Goal: Task Accomplishment & Management: Use online tool/utility

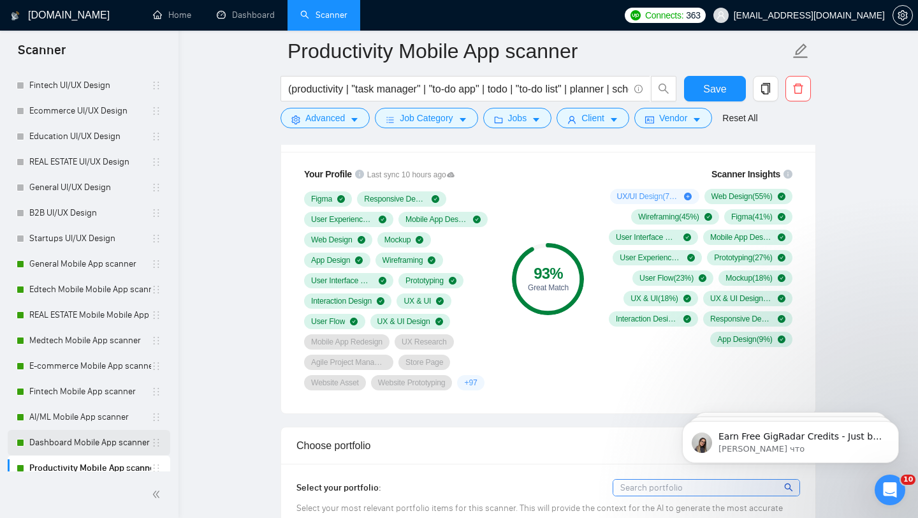
scroll to position [112, 0]
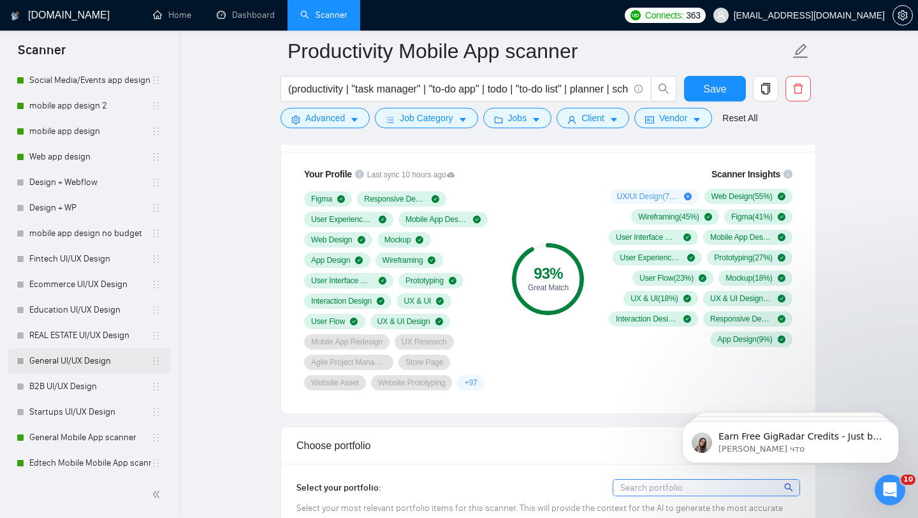
click at [87, 371] on link "General UI/UX Design" at bounding box center [90, 361] width 122 height 26
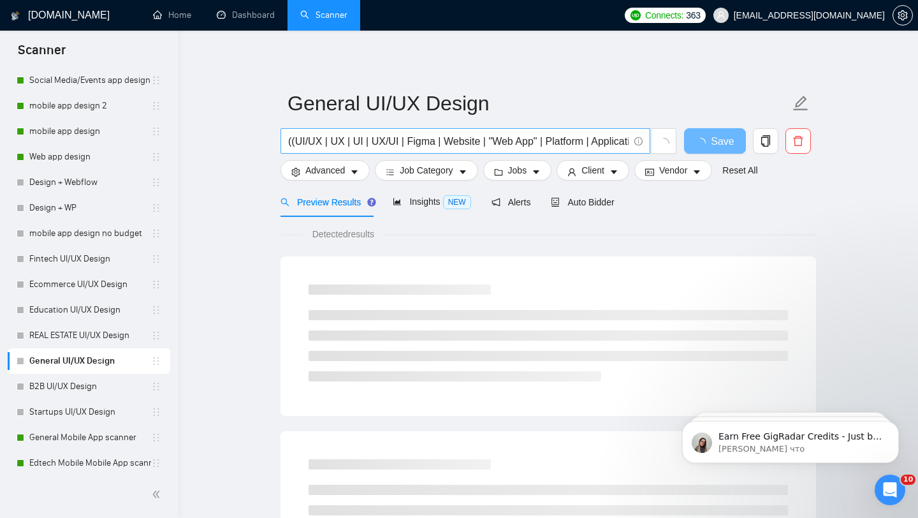
click at [376, 151] on span "((UI/UX | UX | UI | UX/UI | Figma | Website | "Web App" | Platform | Applicatio…" at bounding box center [466, 141] width 370 height 26
click at [381, 142] on input "((UI/UX | UX | UI | UX/UI | Figma | Website | "Web App" | Platform | Applicatio…" at bounding box center [458, 141] width 341 height 16
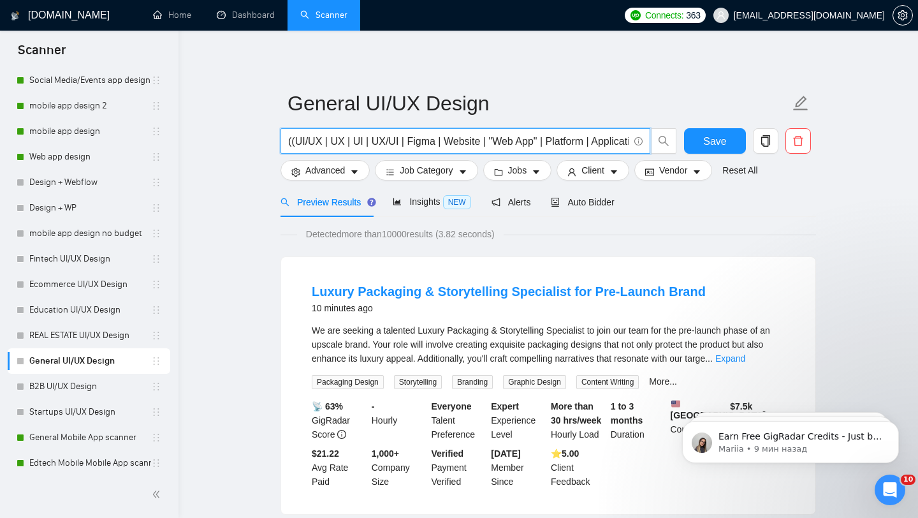
click at [443, 142] on input "((UI/UX | UX | UI | UX/UI | Figma | Website | "Web App" | Platform | Applicatio…" at bounding box center [458, 141] width 341 height 16
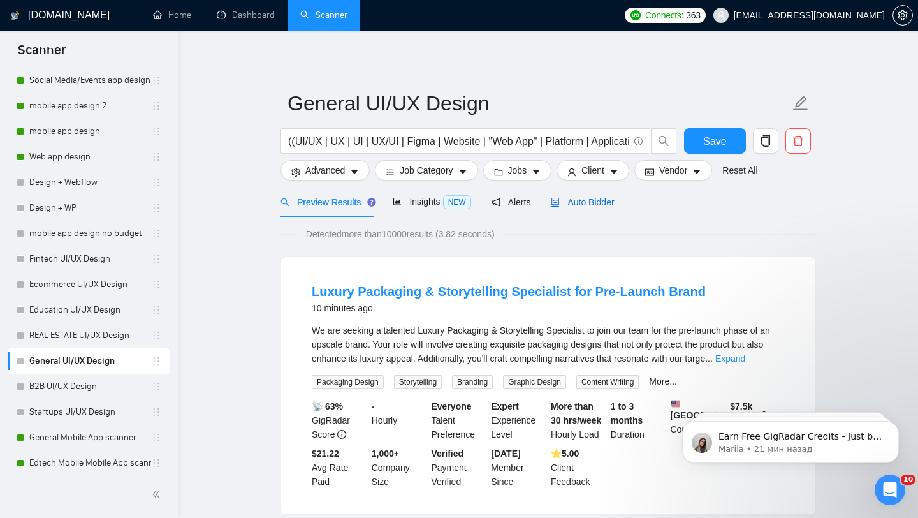
click at [610, 207] on div "Auto Bidder" at bounding box center [582, 202] width 63 height 14
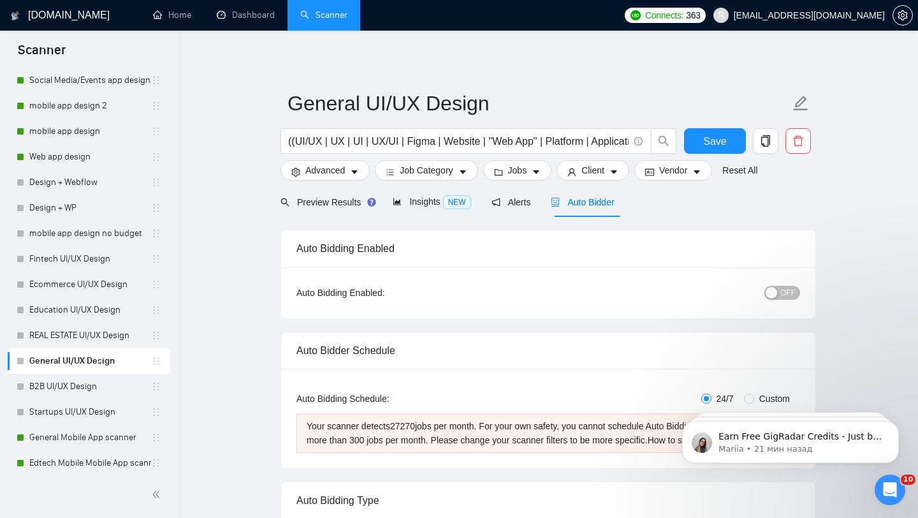
click at [786, 288] on span "OFF" at bounding box center [788, 293] width 15 height 14
click at [807, 291] on div "Auto Bidding Enabled: ON" at bounding box center [548, 292] width 534 height 51
click at [782, 290] on span "ON" at bounding box center [778, 293] width 11 height 14
click at [253, 20] on link "Dashboard" at bounding box center [246, 15] width 58 height 11
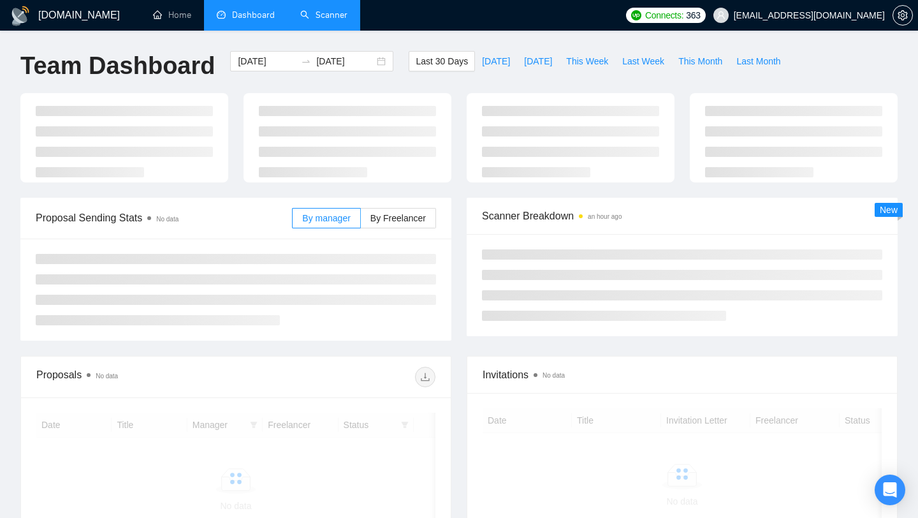
click at [302, 11] on link "Scanner" at bounding box center [323, 15] width 47 height 11
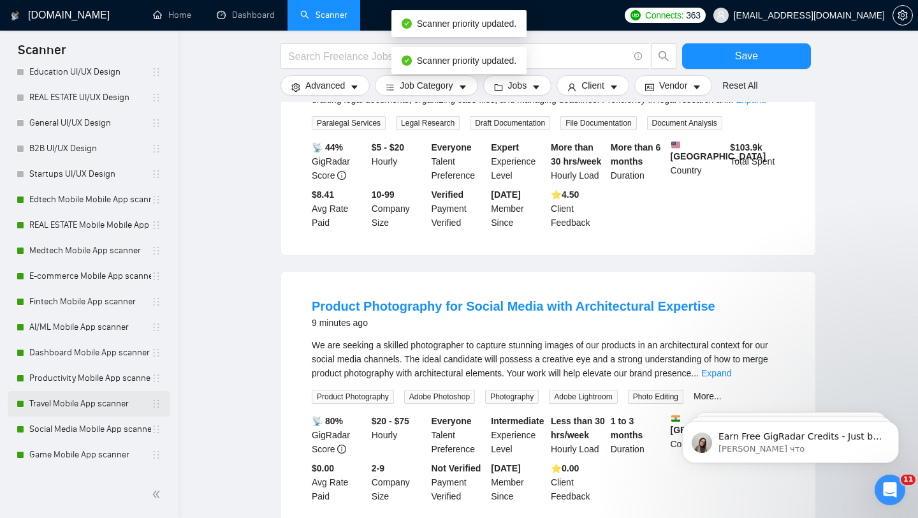
scroll to position [423, 0]
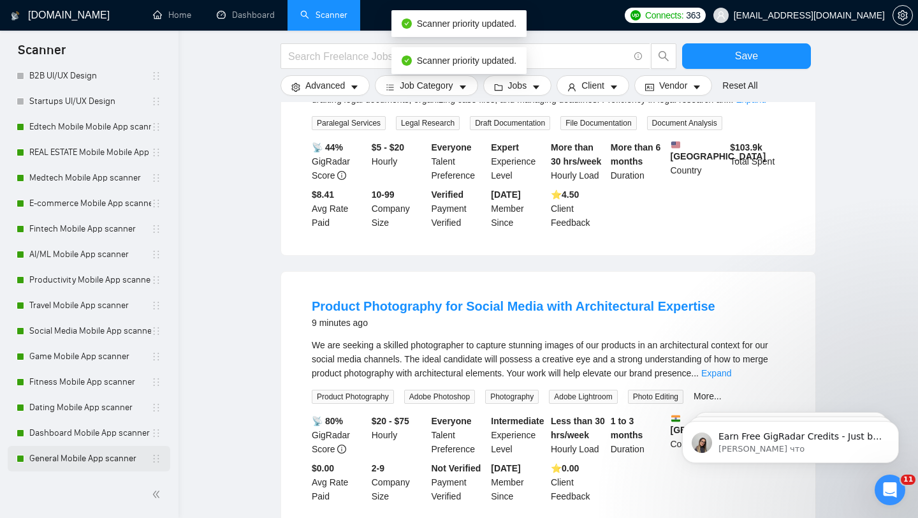
click at [87, 452] on link "General Mobile App scanner" at bounding box center [90, 459] width 122 height 26
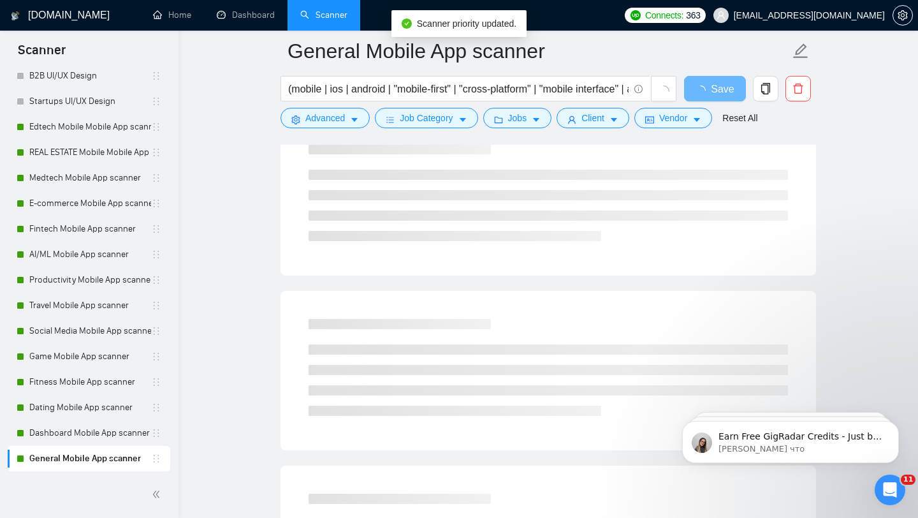
scroll to position [152, 0]
click at [605, 112] on span "Client" at bounding box center [593, 118] width 23 height 14
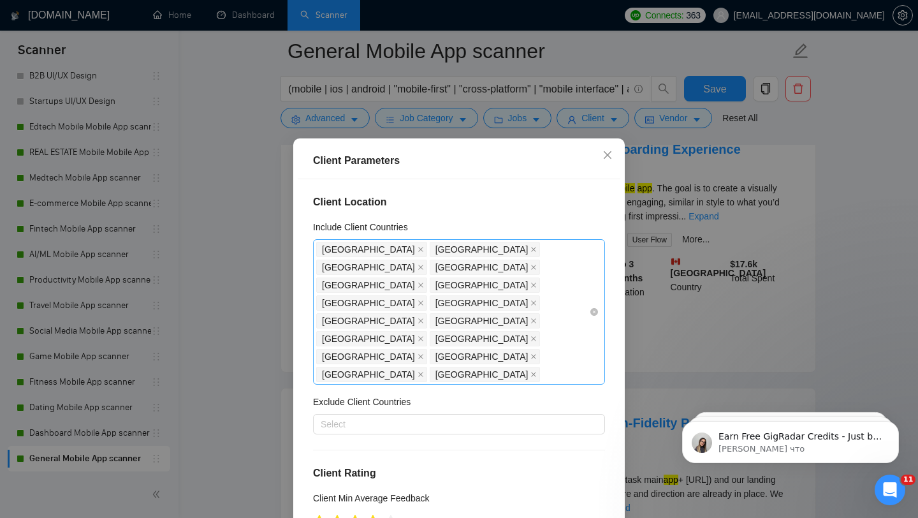
click at [433, 321] on div "[GEOGRAPHIC_DATA] [GEOGRAPHIC_DATA] [GEOGRAPHIC_DATA] [GEOGRAPHIC_DATA] [GEOGRA…" at bounding box center [452, 311] width 273 height 143
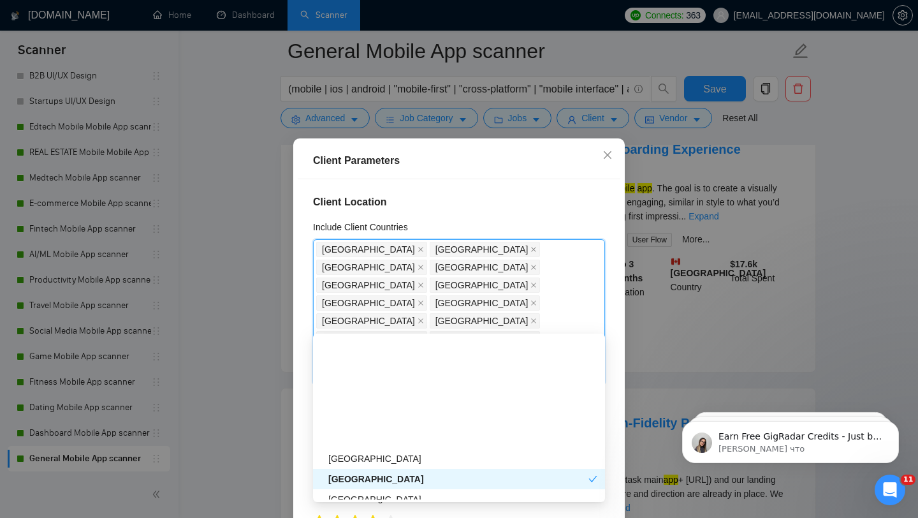
scroll to position [718, 0]
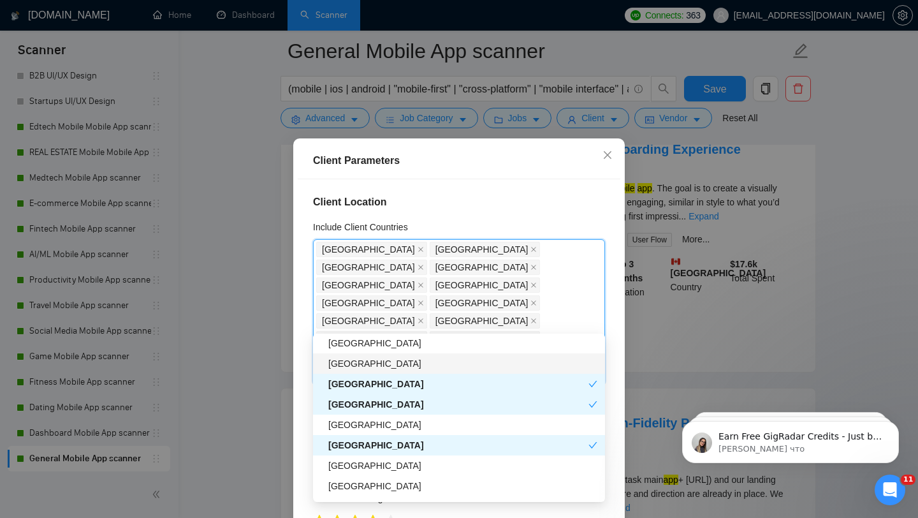
click at [207, 354] on div "Client Parameters Client Location Include Client Countries [GEOGRAPHIC_DATA] [G…" at bounding box center [459, 259] width 918 height 518
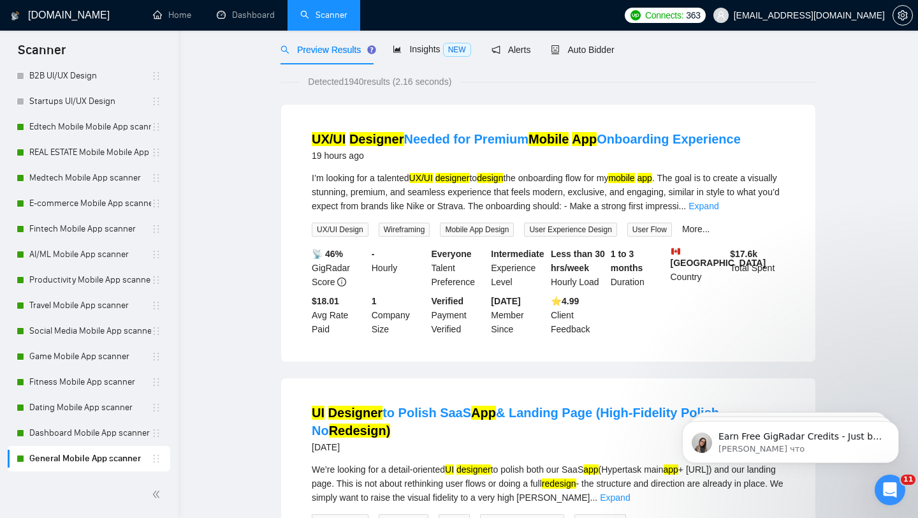
scroll to position [0, 0]
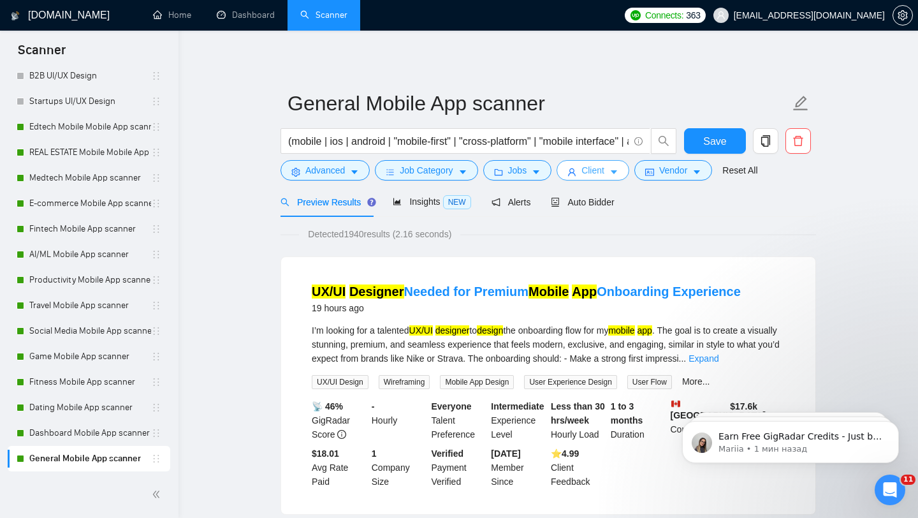
click at [619, 168] on icon "caret-down" at bounding box center [614, 172] width 9 height 9
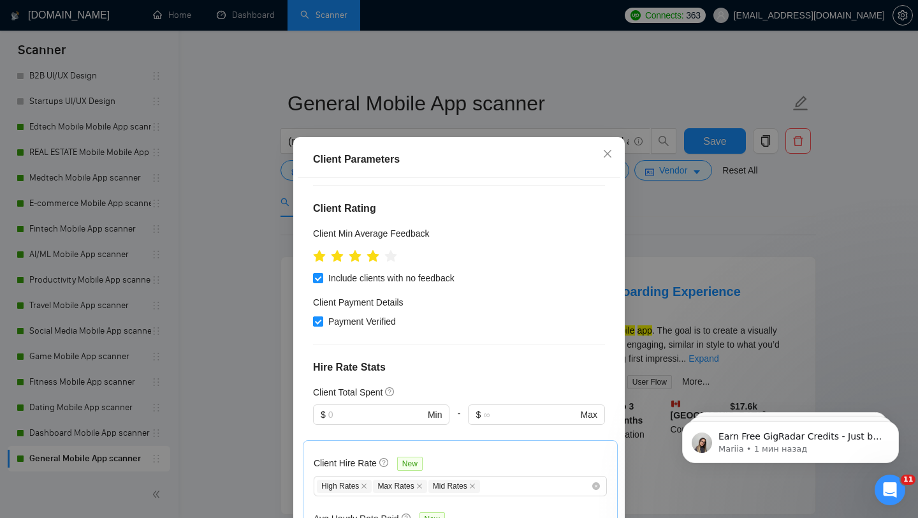
scroll to position [262, 0]
click at [700, 258] on div "Client Parameters Client Location Include Client Countries [GEOGRAPHIC_DATA] [G…" at bounding box center [459, 259] width 918 height 518
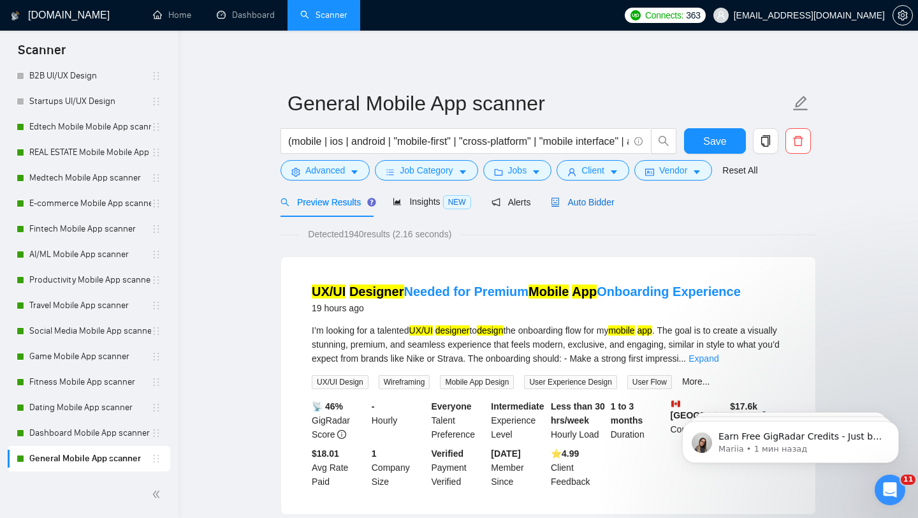
click at [581, 209] on div "Auto Bidder" at bounding box center [582, 202] width 63 height 14
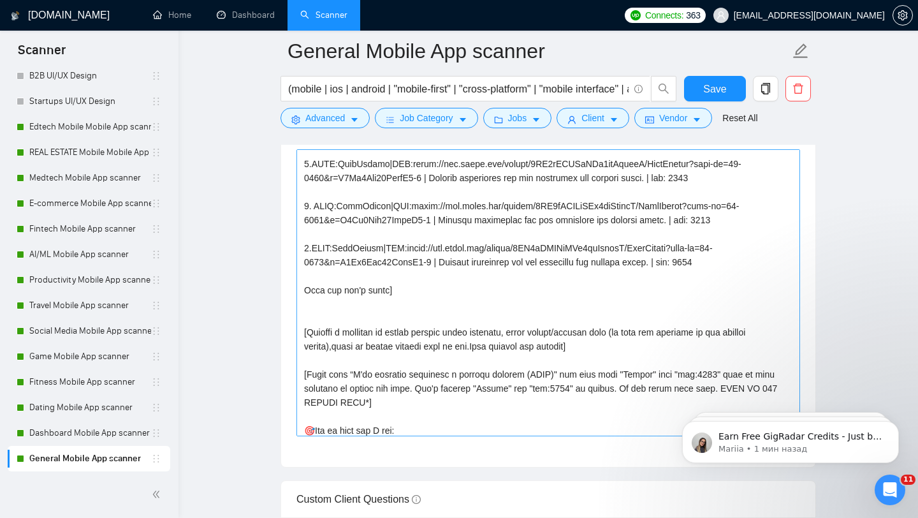
scroll to position [121, 0]
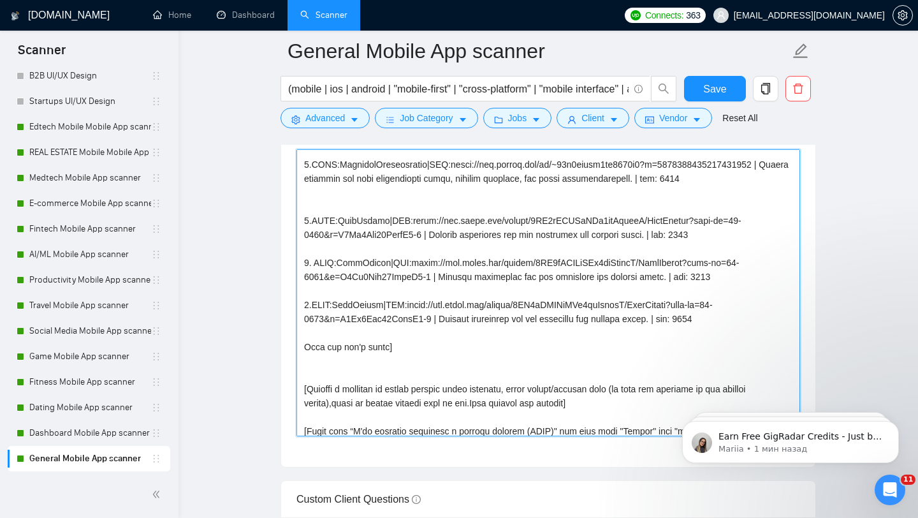
click at [360, 219] on textarea "Cover letter template:" at bounding box center [549, 292] width 504 height 287
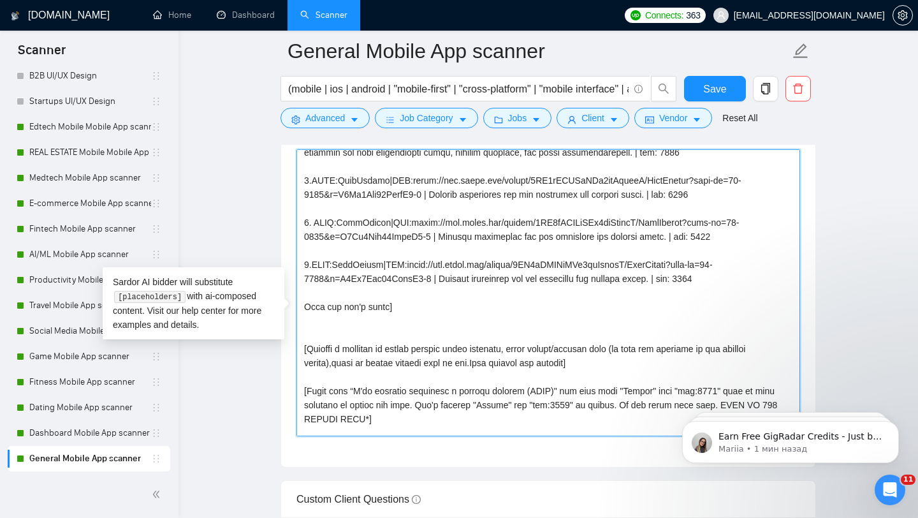
scroll to position [149, 0]
click at [468, 272] on textarea "Cover letter template:" at bounding box center [549, 292] width 504 height 287
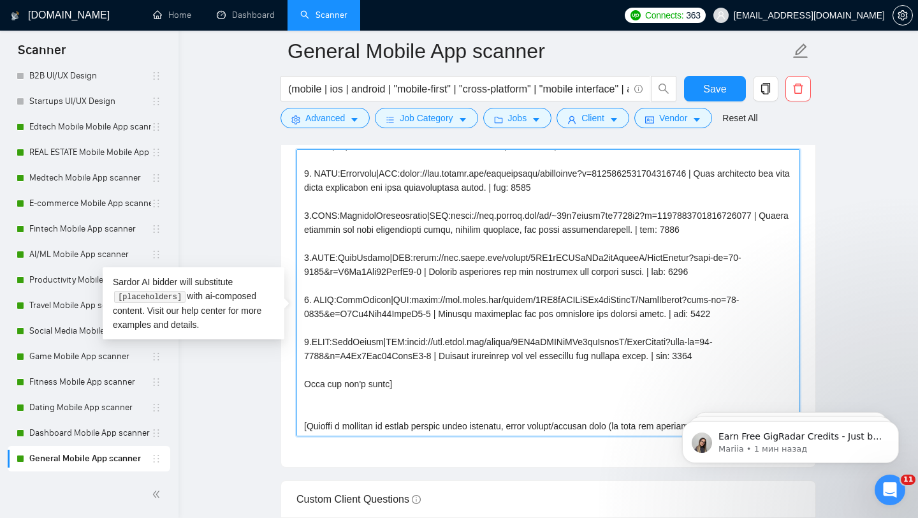
scroll to position [62, 0]
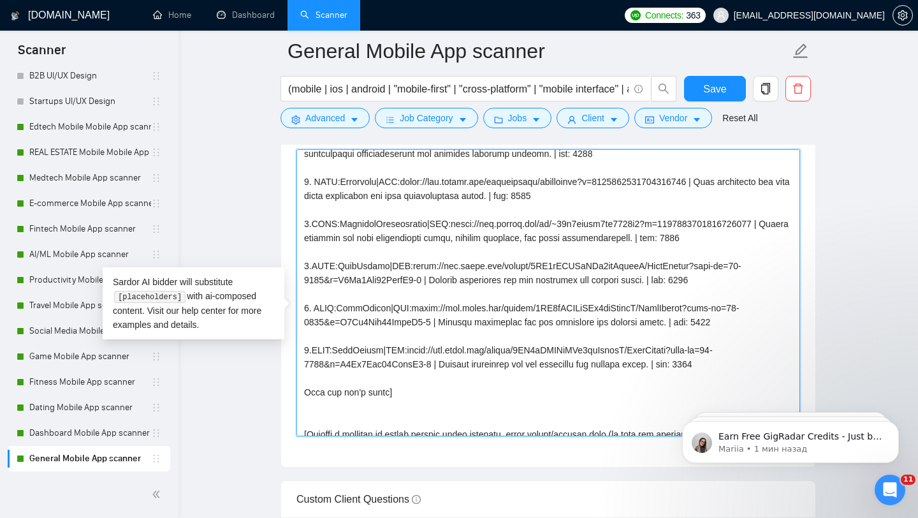
type textarea "[Folder= 1. CLNT: Break the cycle|URL: [URL][DOMAIN_NAME] | CBT-based app for b…"
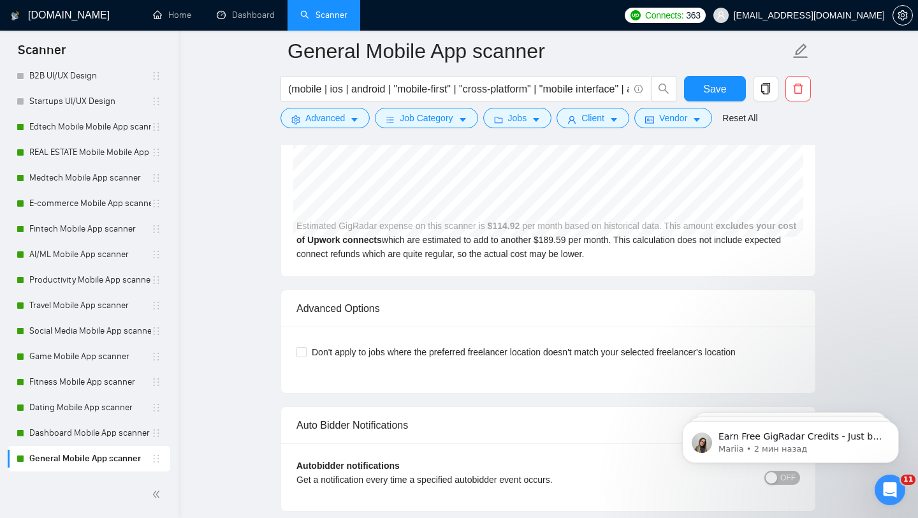
scroll to position [2825, 0]
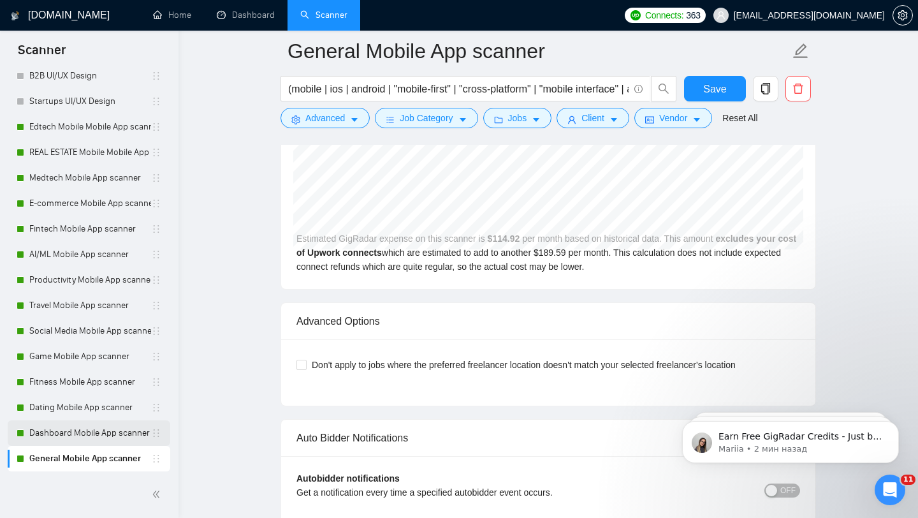
click at [68, 440] on link "Dashboard Mobile App scanner" at bounding box center [90, 433] width 122 height 26
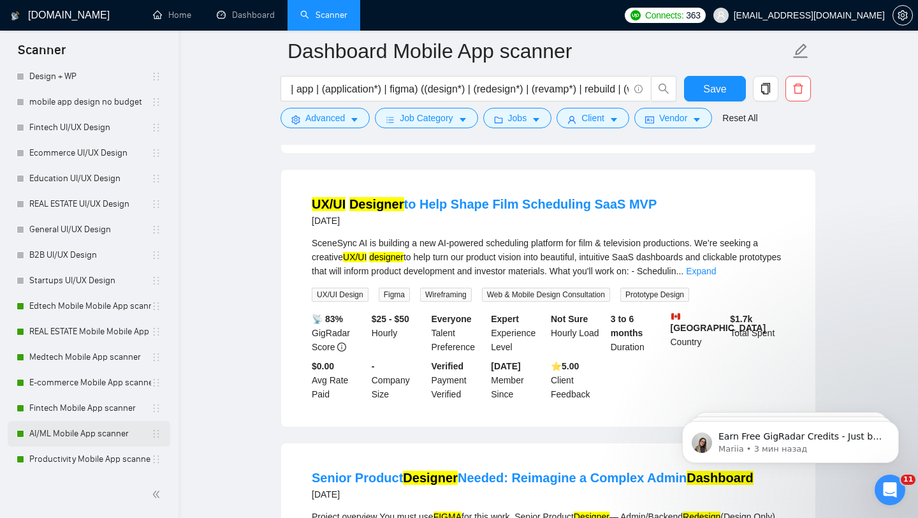
scroll to position [1257, 0]
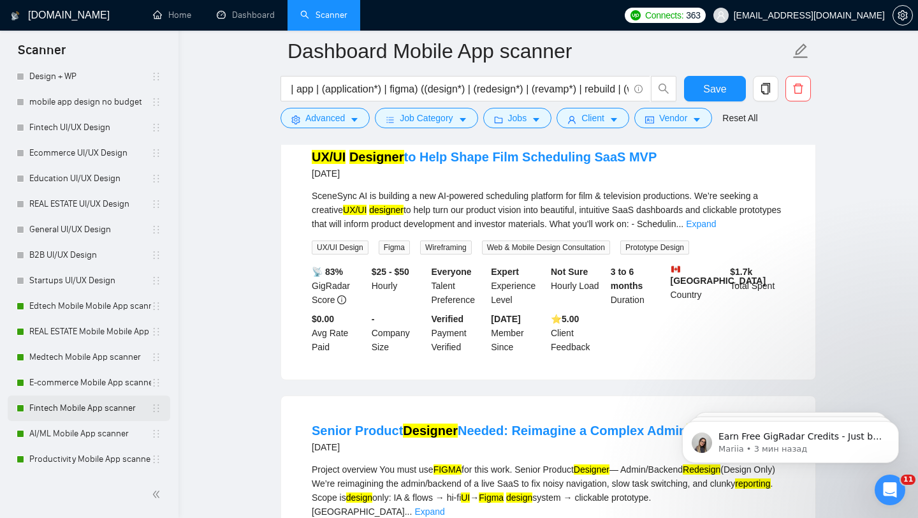
click at [66, 409] on link "Fintech Mobile App scanner" at bounding box center [90, 408] width 122 height 26
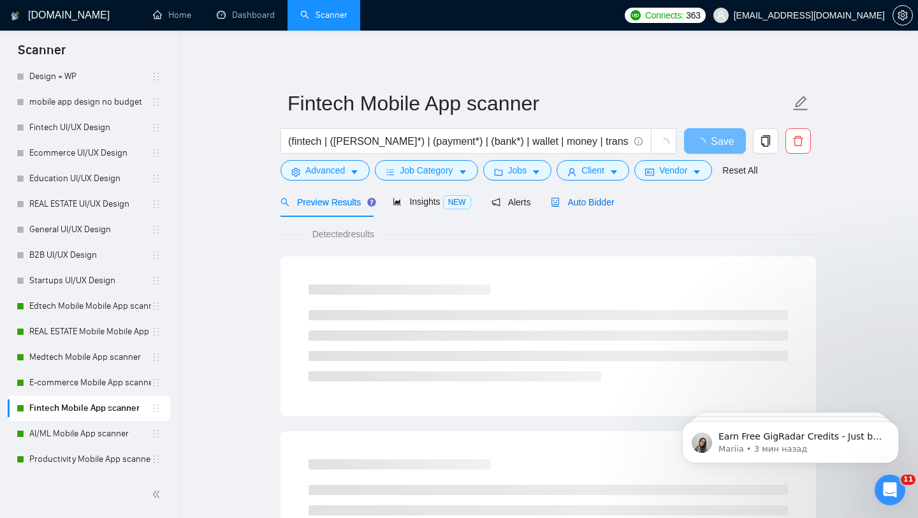
click at [600, 209] on div "Auto Bidder" at bounding box center [582, 202] width 63 height 14
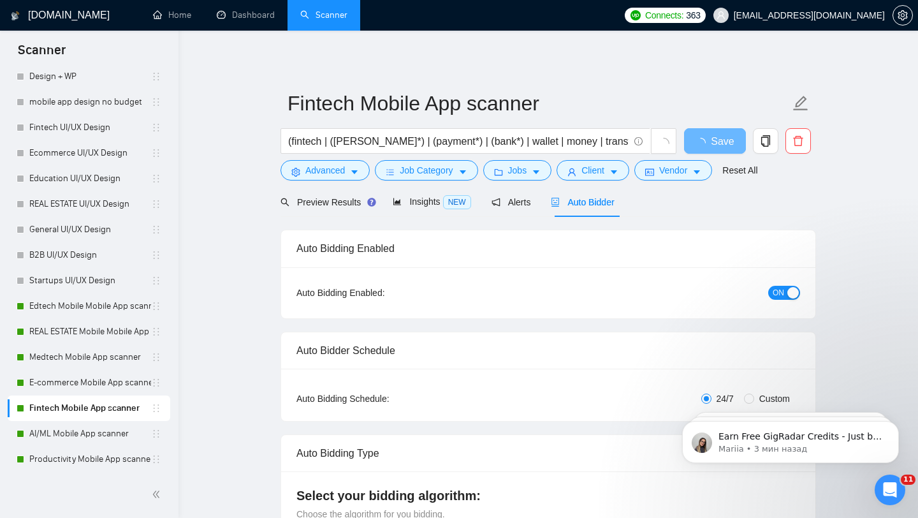
scroll to position [18, 0]
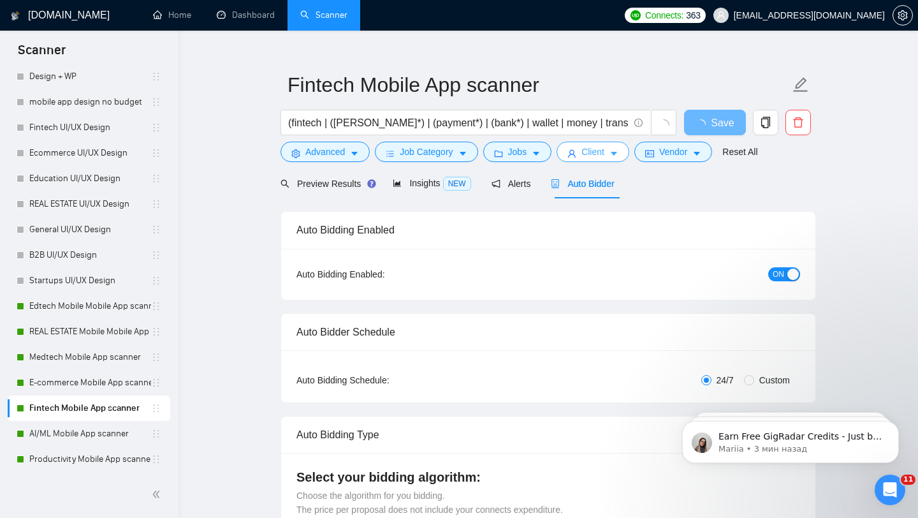
click at [581, 152] on button "Client" at bounding box center [593, 152] width 73 height 20
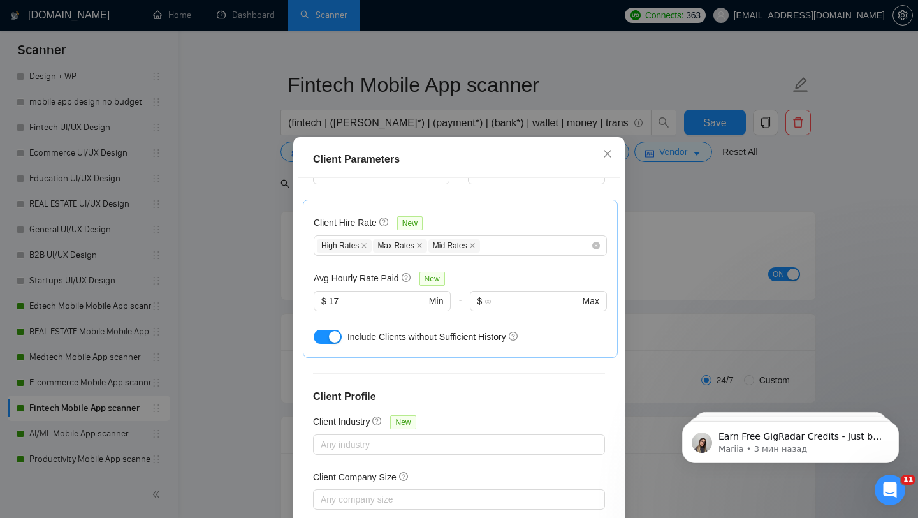
scroll to position [80, 0]
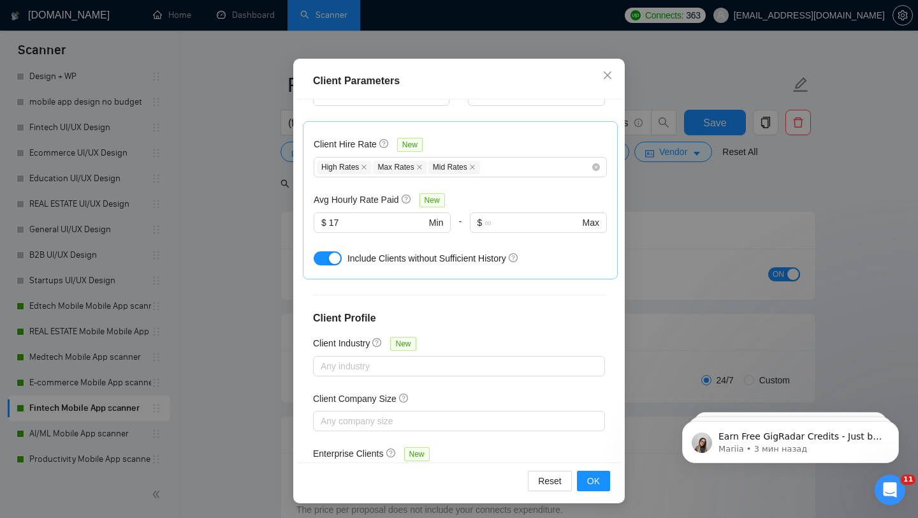
click at [730, 246] on div "Client Parameters Client Location Include Client Countries [GEOGRAPHIC_DATA] [G…" at bounding box center [459, 259] width 918 height 518
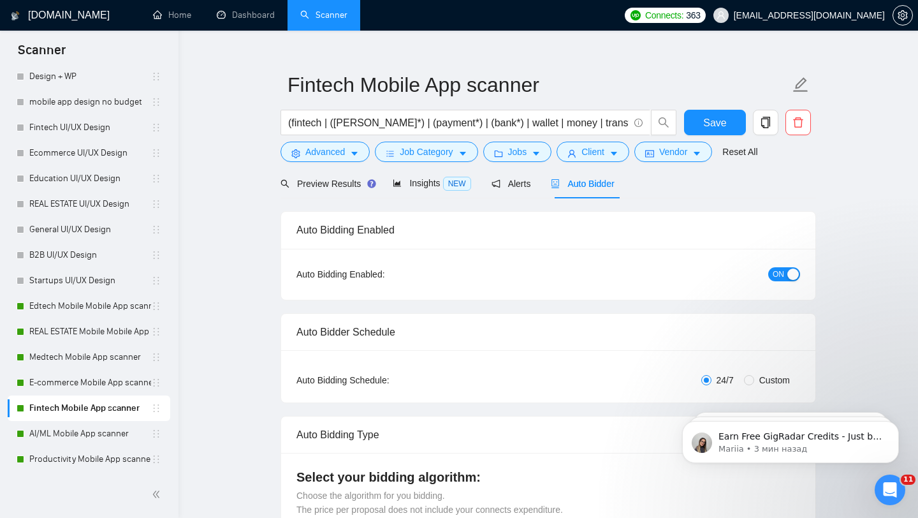
scroll to position [18, 0]
click at [596, 150] on span "Client" at bounding box center [593, 152] width 23 height 14
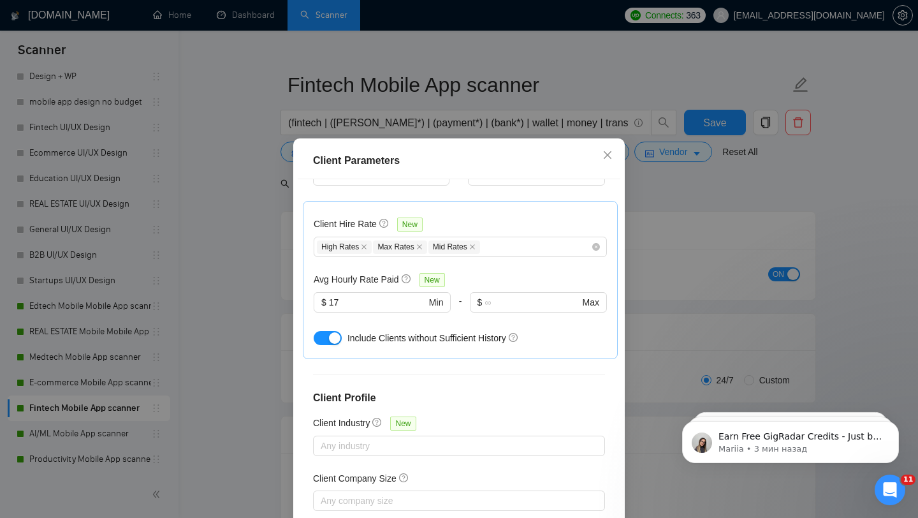
scroll to position [441, 0]
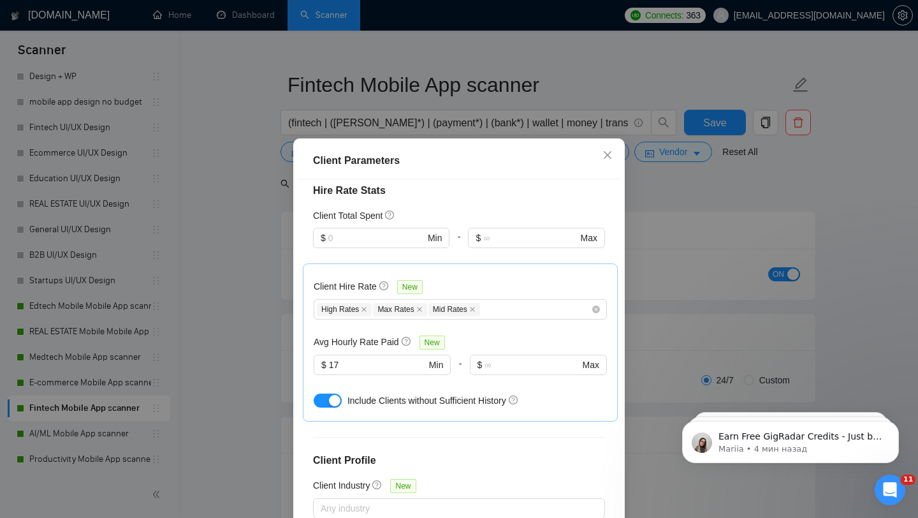
click at [661, 243] on div "Client Parameters Client Location Include Client Countries [GEOGRAPHIC_DATA] [G…" at bounding box center [459, 259] width 918 height 518
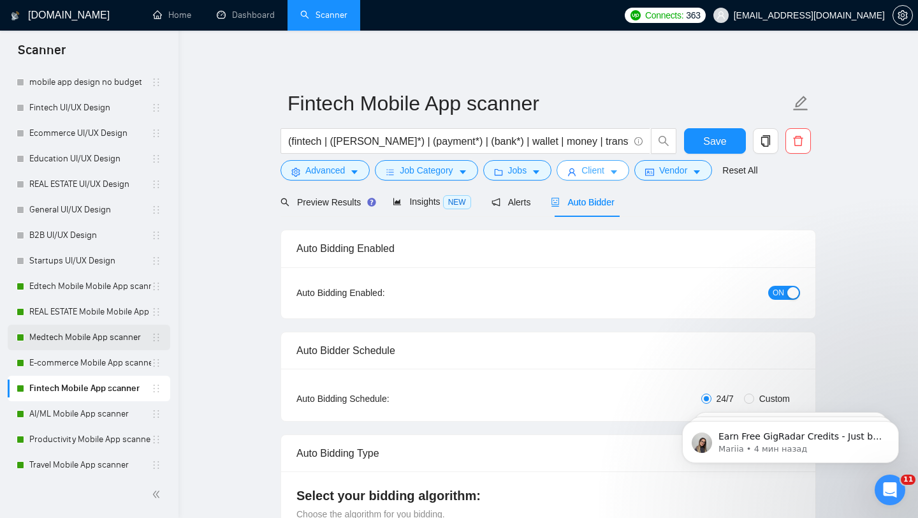
scroll to position [0, 0]
